Goal: Find specific page/section: Find specific page/section

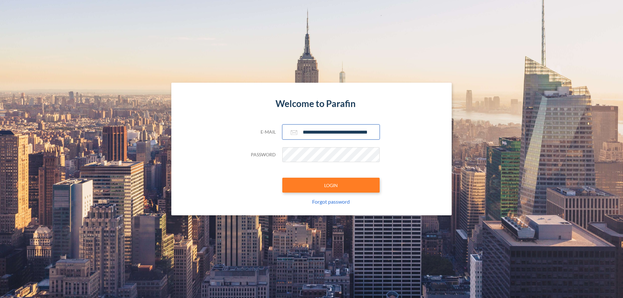
type input "**********"
click at [331, 185] on button "LOGIN" at bounding box center [330, 185] width 97 height 15
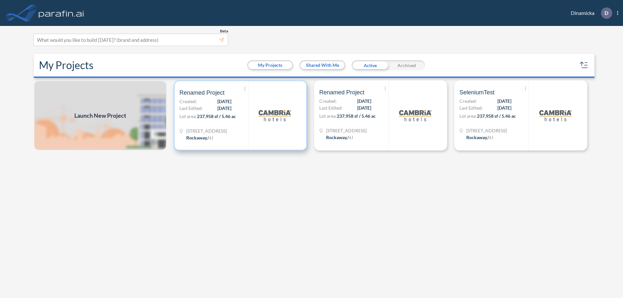
scroll to position [2, 0]
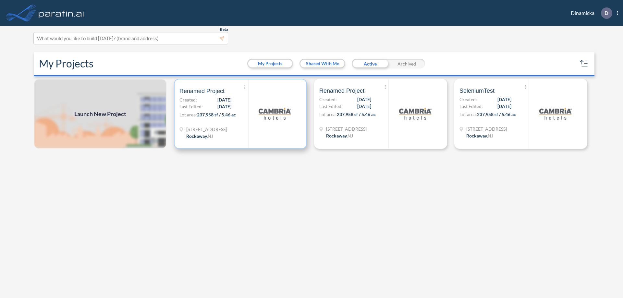
click at [241, 114] on p "Lot area: 237,958 sf / 5.46 ac" at bounding box center [214, 115] width 69 height 9
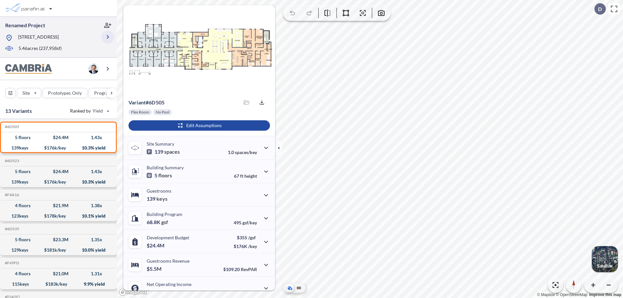
click at [108, 37] on icon "button" at bounding box center [108, 37] width 8 height 8
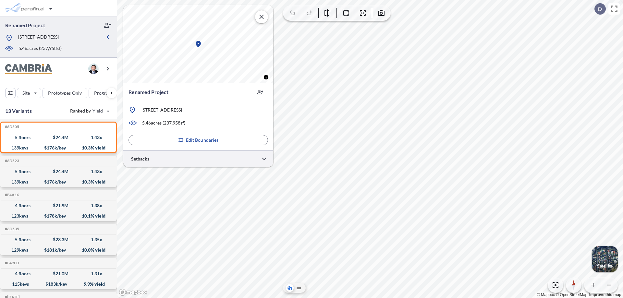
click at [198, 159] on div at bounding box center [198, 159] width 150 height 17
